Goal: Task Accomplishment & Management: Manage account settings

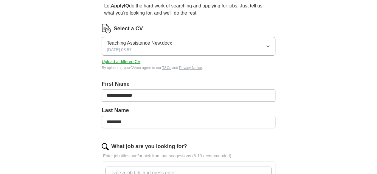
scroll to position [58, 0]
click at [266, 47] on icon "button" at bounding box center [268, 46] width 5 height 5
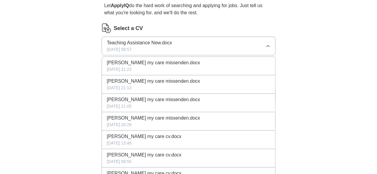
click at [216, 71] on div "[DATE] 21:23" at bounding box center [188, 70] width 163 height 6
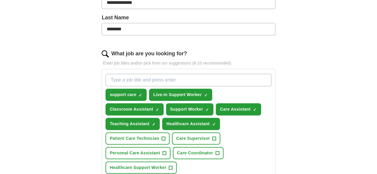
scroll to position [153, 0]
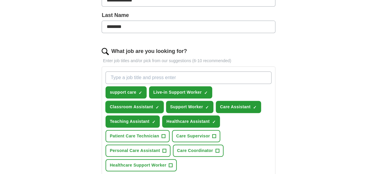
click at [0, 0] on span "×" at bounding box center [0, 0] width 0 height 0
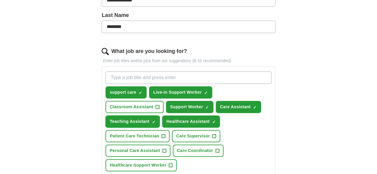
click at [0, 0] on span "×" at bounding box center [0, 0] width 0 height 0
click at [243, 116] on div "support care ✓ × Live-in Support Worker ✓ × Classroom Assistant + Support Worke…" at bounding box center [188, 121] width 168 height 105
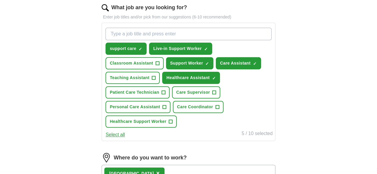
scroll to position [198, 0]
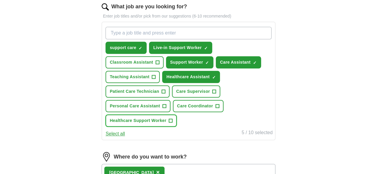
click at [173, 120] on span "+" at bounding box center [171, 121] width 4 height 5
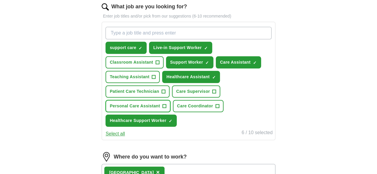
click at [166, 106] on span "+" at bounding box center [165, 106] width 4 height 5
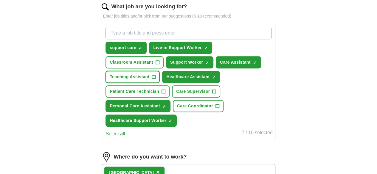
click at [156, 75] on span "+" at bounding box center [154, 77] width 4 height 5
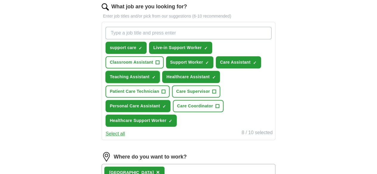
click at [0, 0] on span "×" at bounding box center [0, 0] width 0 height 0
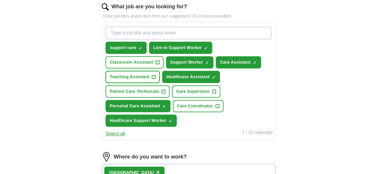
click at [156, 75] on span "+" at bounding box center [154, 77] width 4 height 5
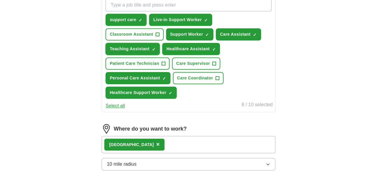
scroll to position [229, 0]
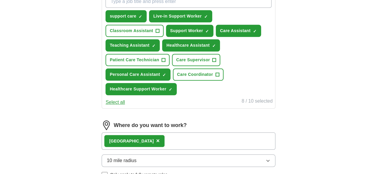
click at [154, 141] on div "Gloucester ×" at bounding box center [134, 141] width 60 height 12
click at [156, 140] on span "×" at bounding box center [158, 141] width 4 height 7
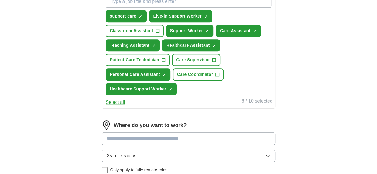
click at [155, 139] on input at bounding box center [189, 139] width 174 height 13
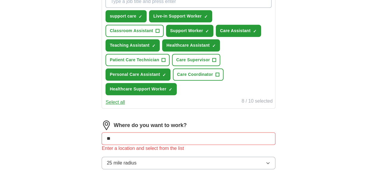
type input "*"
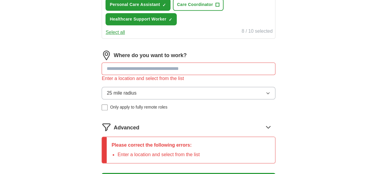
scroll to position [300, 0]
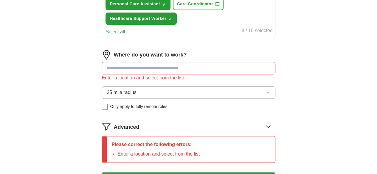
click at [141, 66] on input at bounding box center [189, 68] width 174 height 13
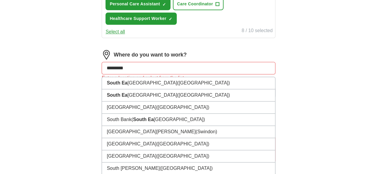
type input "**********"
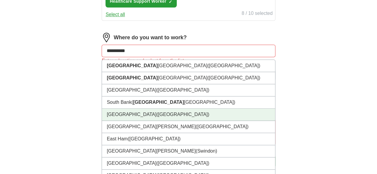
scroll to position [317, 0]
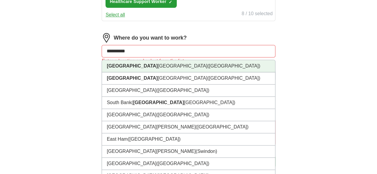
click at [149, 68] on li "[GEOGRAPHIC_DATA] ([GEOGRAPHIC_DATA])" at bounding box center [188, 66] width 173 height 12
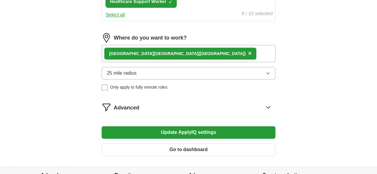
click at [237, 70] on button "25 mile radius" at bounding box center [189, 73] width 174 height 13
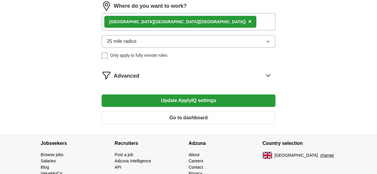
scroll to position [350, 0]
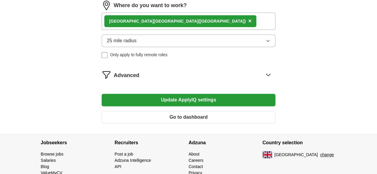
click at [185, 97] on button "Update ApplyIQ settings" at bounding box center [189, 100] width 174 height 13
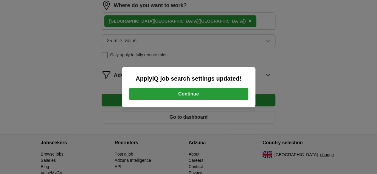
click at [185, 96] on button "Continue" at bounding box center [188, 94] width 119 height 13
